Goal: Task Accomplishment & Management: Complete application form

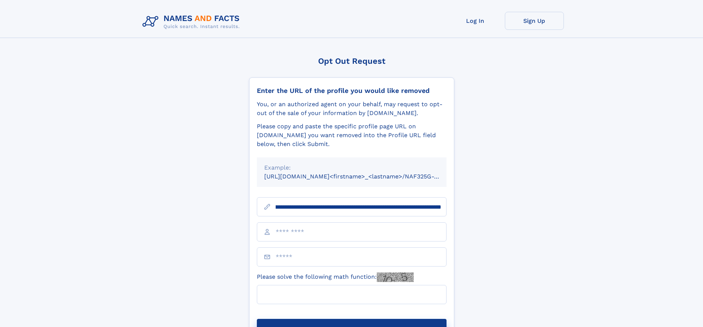
scroll to position [0, 84]
type input "**********"
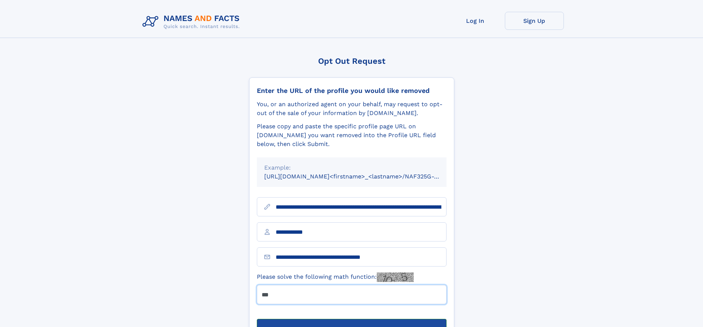
type input "***"
click at [351, 319] on button "Submit Opt Out Request" at bounding box center [352, 331] width 190 height 24
